Goal: Task Accomplishment & Management: Complete application form

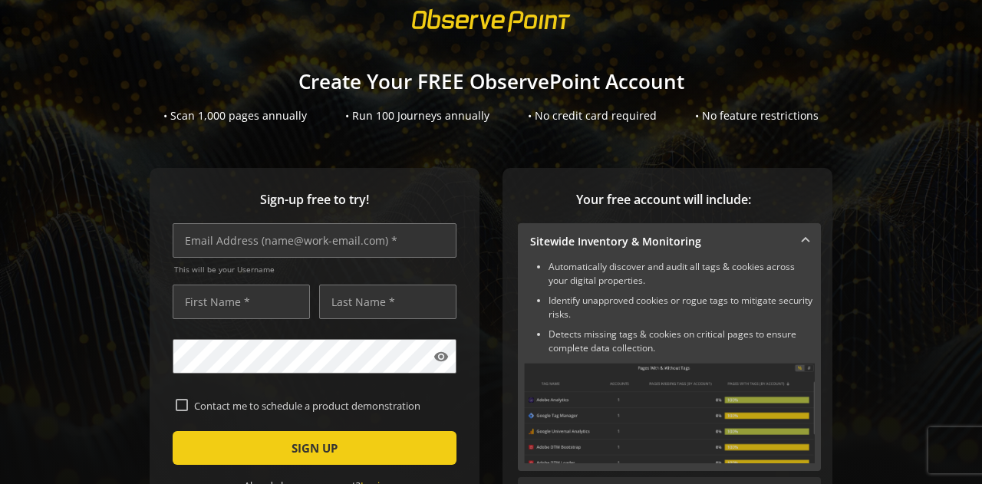
scroll to position [77, 0]
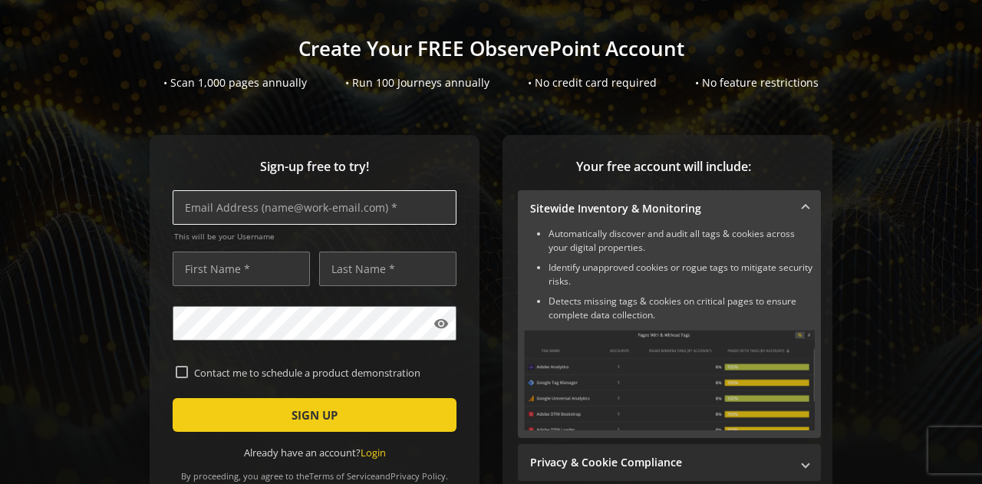
click at [298, 213] on input "text" at bounding box center [315, 207] width 284 height 35
click at [299, 206] on input "text" at bounding box center [315, 207] width 284 height 35
type input "ל"
click at [199, 211] on input "[PERSON_NAME][EMAIL_ADDRESS][DOMAIN_NAME]" at bounding box center [315, 207] width 284 height 35
click at [201, 211] on input "[PERSON_NAME][EMAIL_ADDRESS][DOMAIN_NAME]" at bounding box center [315, 207] width 284 height 35
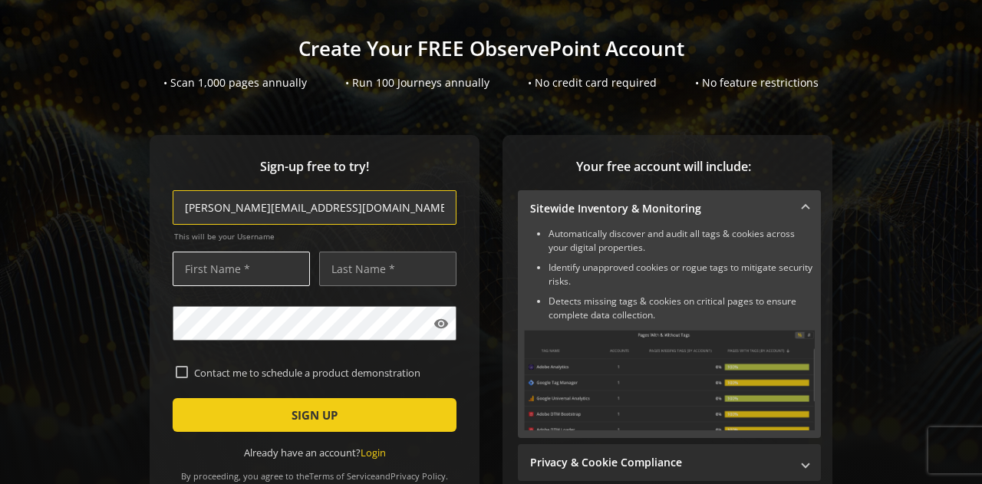
type input "[PERSON_NAME][EMAIL_ADDRESS][DOMAIN_NAME]"
click at [242, 268] on input "text" at bounding box center [241, 269] width 137 height 35
paste input "[PERSON_NAME]"
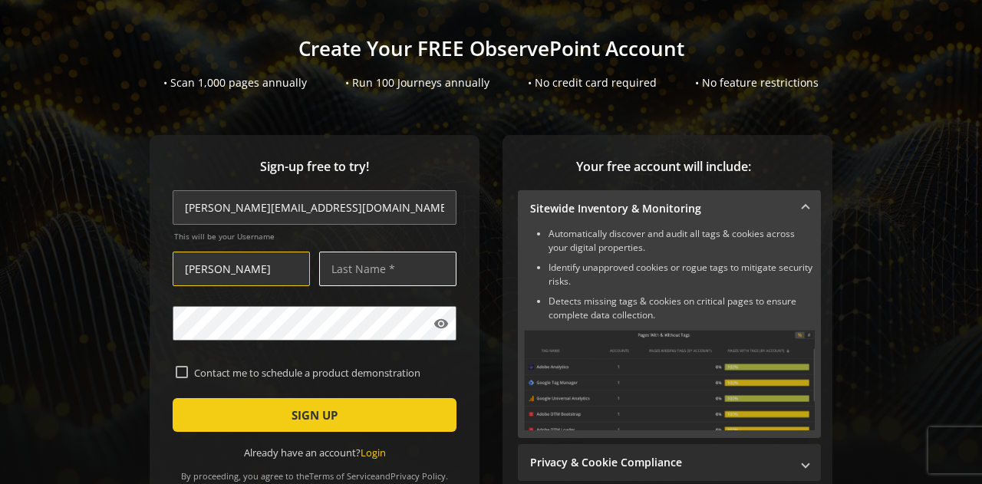
type input "[PERSON_NAME]"
click at [347, 271] on input "text" at bounding box center [387, 269] width 137 height 35
type input "[PERSON_NAME]"
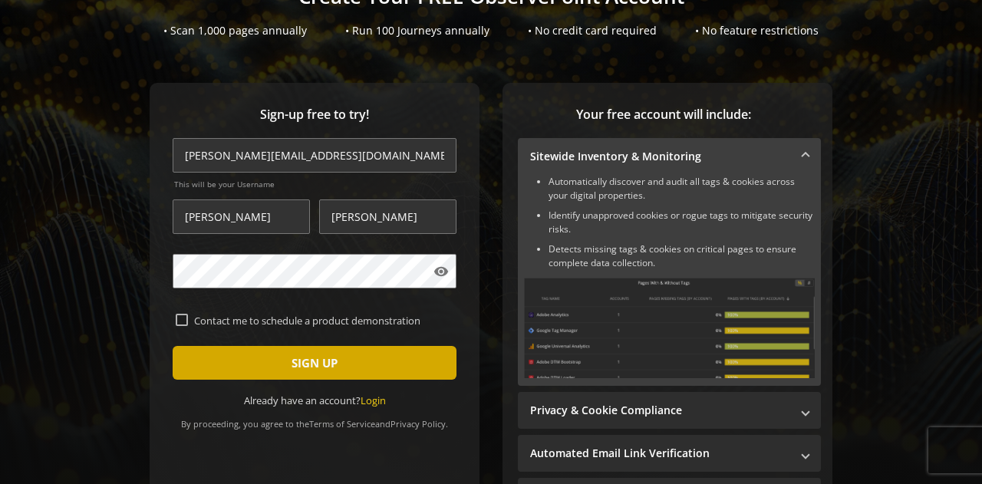
scroll to position [153, 0]
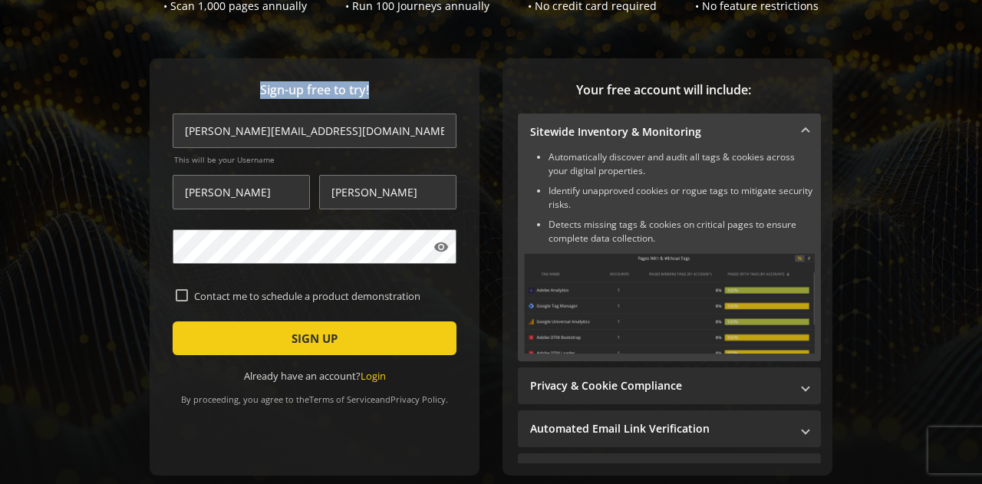
drag, startPoint x: 250, startPoint y: 91, endPoint x: 370, endPoint y: 84, distance: 119.9
click at [370, 84] on span "Sign-up free to try!" at bounding box center [315, 90] width 284 height 18
copy span "Sign-up free to try!"
click at [71, 252] on div "Sign-up free to try! [PERSON_NAME][EMAIL_ADDRESS][DOMAIN_NAME] This will be you…" at bounding box center [490, 297] width 945 height 479
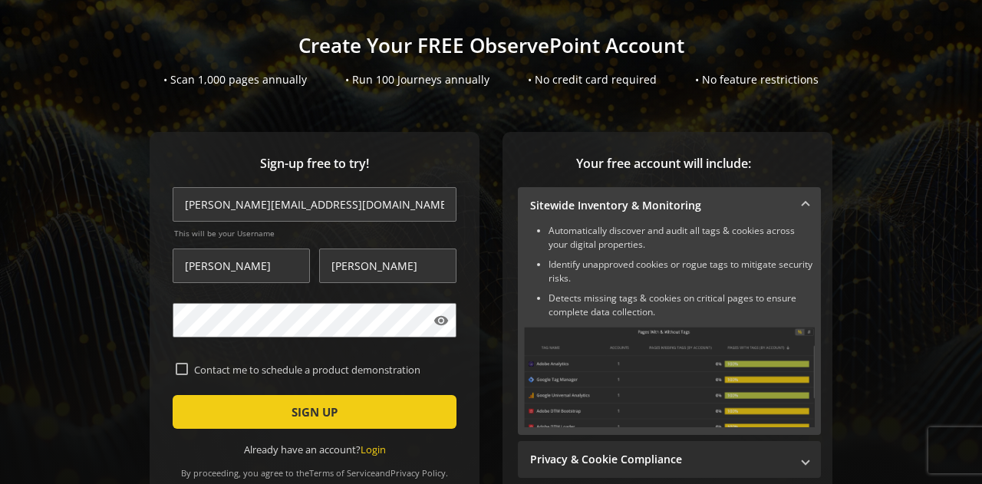
scroll to position [34, 0]
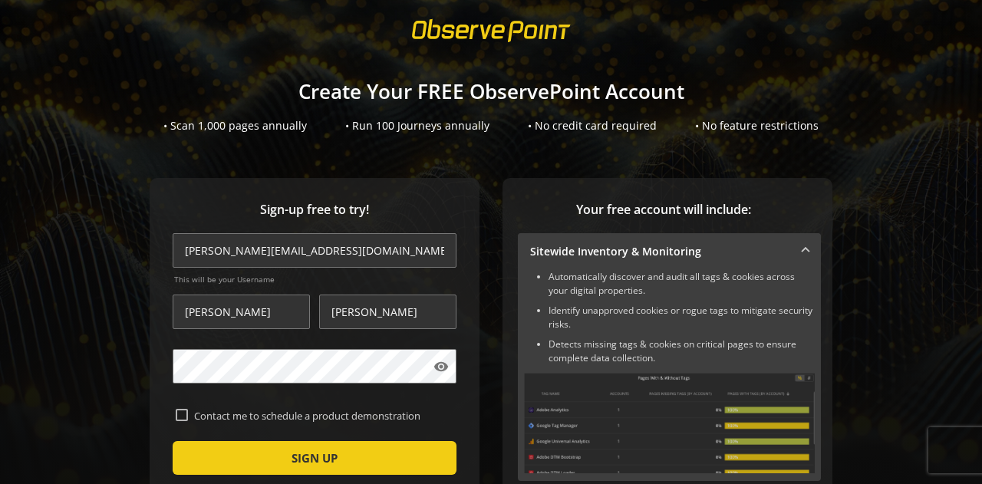
click at [802, 249] on span at bounding box center [805, 252] width 6 height 16
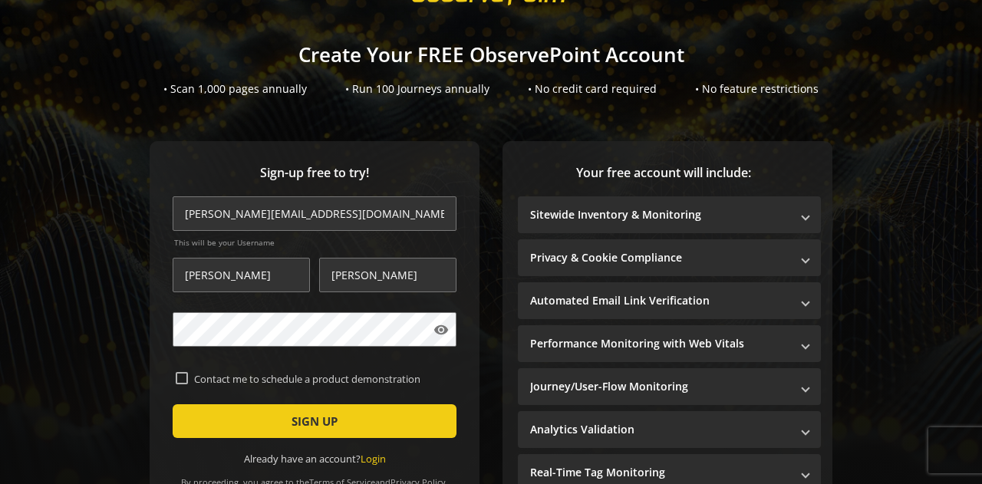
scroll to position [48, 0]
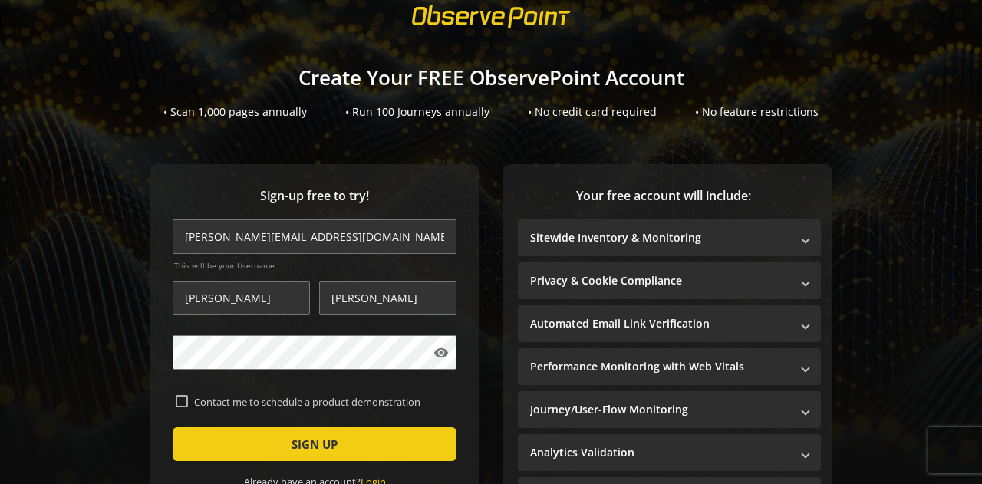
click at [447, 75] on h1 "Create Your FREE ObservePoint Account" at bounding box center [491, 78] width 982 height 22
click at [447, 74] on h1 "Create Your FREE ObservePoint Account" at bounding box center [491, 78] width 982 height 22
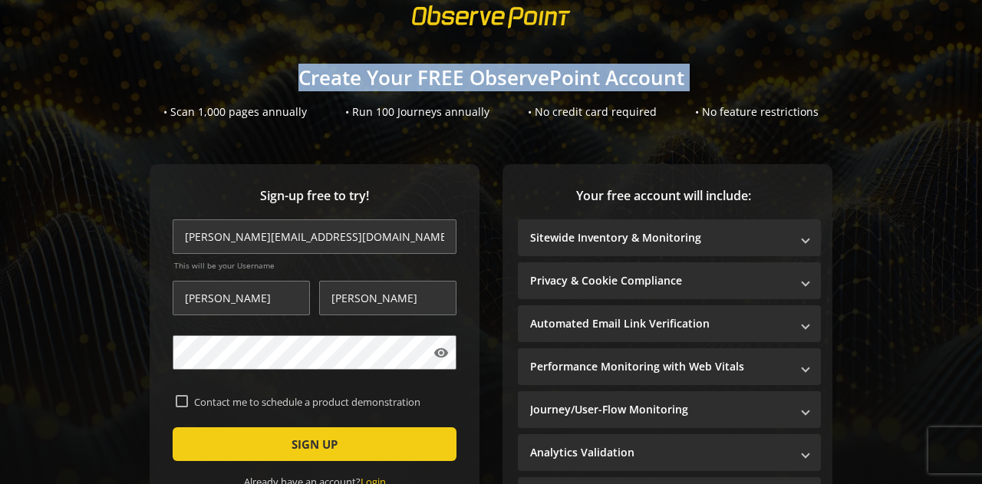
click at [447, 74] on h1 "Create Your FREE ObservePoint Account" at bounding box center [491, 78] width 982 height 22
copy h1 "Create Your FREE ObservePoint Account"
click at [629, 81] on h1 "Create Your FREE ObservePoint Account" at bounding box center [491, 78] width 982 height 22
click at [652, 88] on h1 "Create Your FREE ObservePoint Account" at bounding box center [491, 78] width 982 height 22
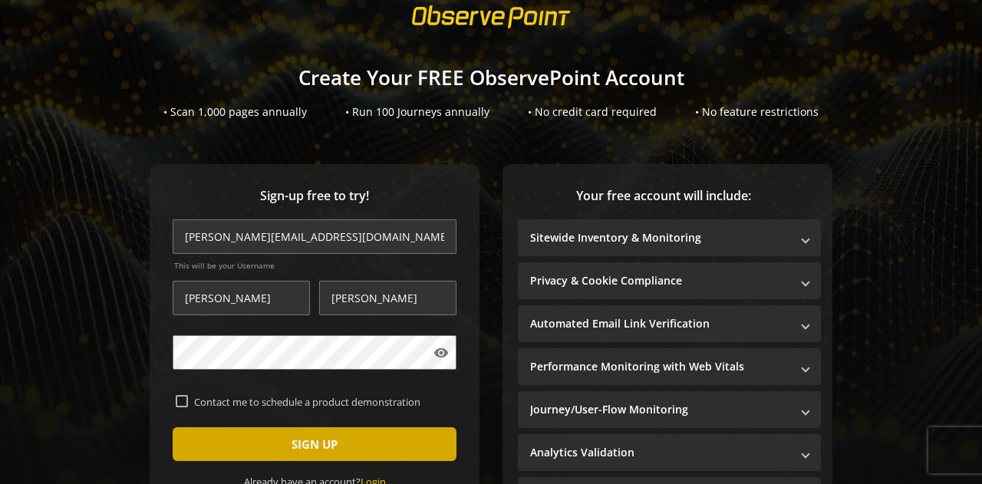
click at [387, 439] on span "submit" at bounding box center [315, 444] width 284 height 37
